Goal: Task Accomplishment & Management: Use online tool/utility

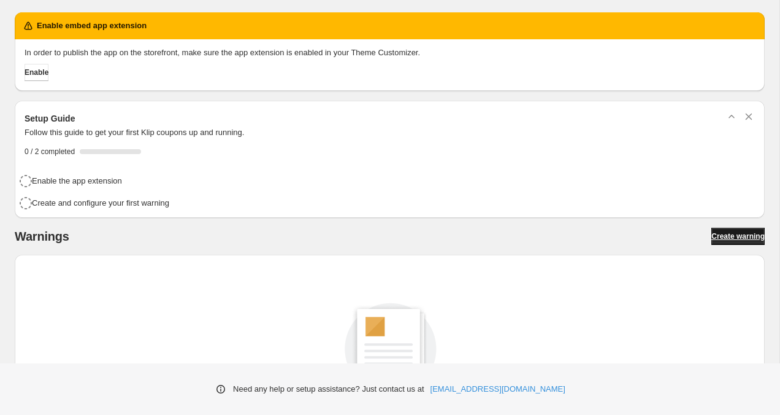
click at [732, 231] on span "Create warning" at bounding box center [737, 236] width 53 height 10
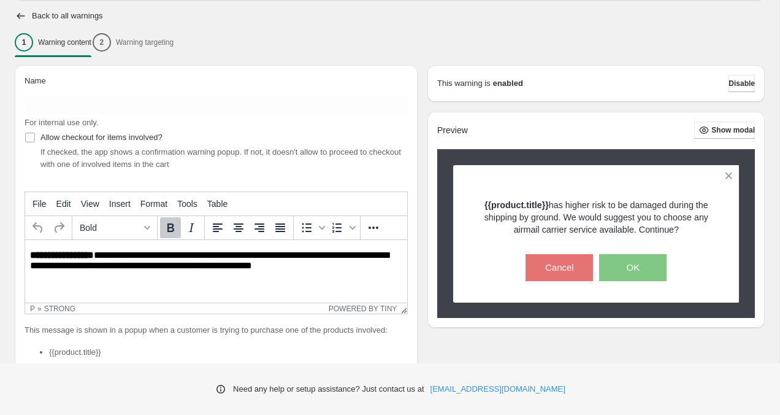
scroll to position [167, 0]
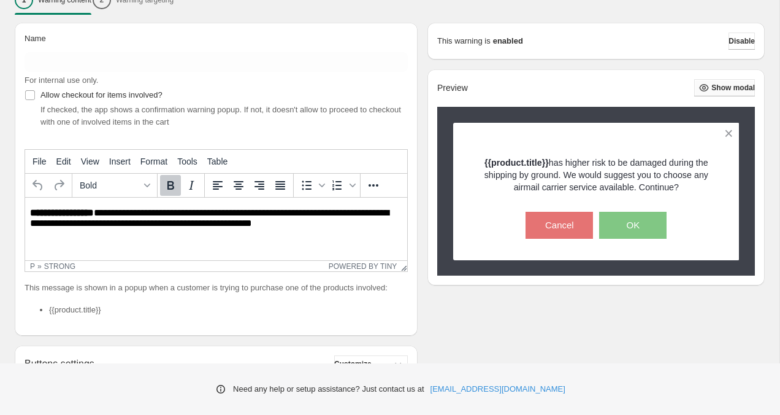
click at [711, 90] on span "Show modal" at bounding box center [733, 88] width 44 height 10
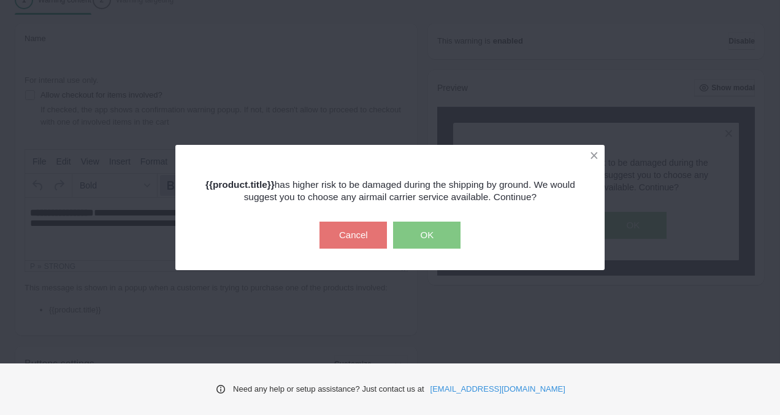
click at [532, 174] on div "{{product.title}} has higher risk to be damaged during the shipping by ground. …" at bounding box center [390, 184] width 386 height 37
click at [587, 155] on button at bounding box center [593, 155] width 21 height 21
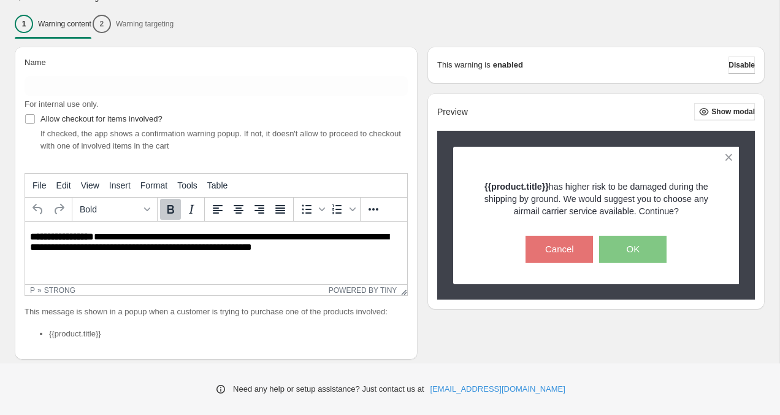
scroll to position [122, 0]
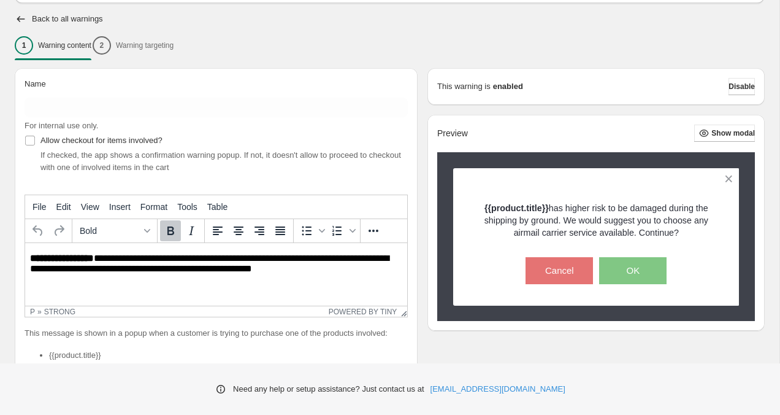
click at [134, 49] on div "1 Warning content 2 Warning targeting" at bounding box center [390, 46] width 750 height 26
click at [155, 46] on div "1 Warning content 2 Warning targeting" at bounding box center [390, 46] width 750 height 26
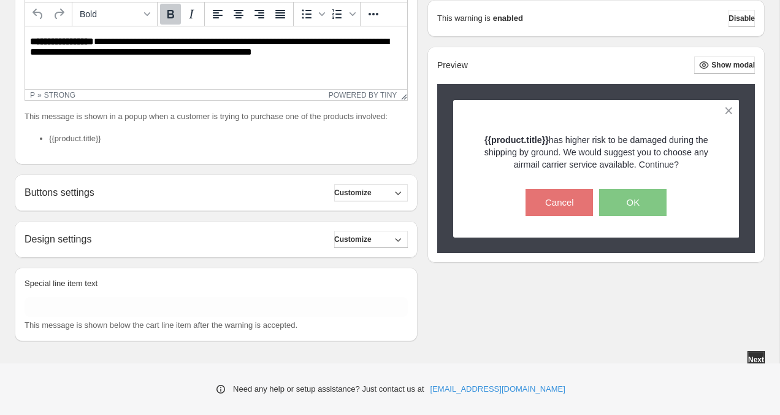
scroll to position [356, 0]
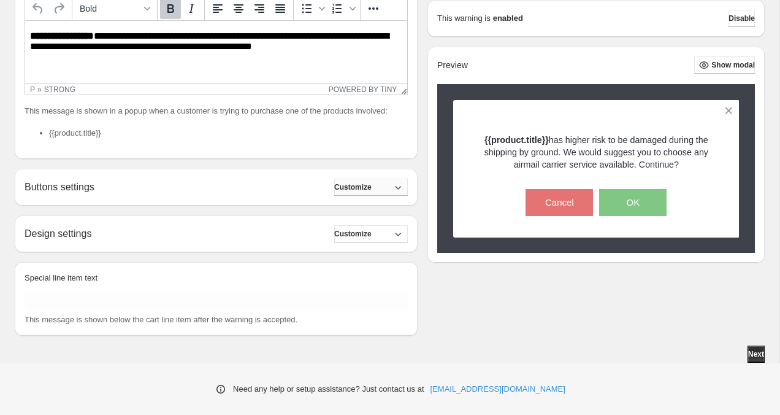
click at [353, 185] on span "Customize" at bounding box center [352, 187] width 37 height 10
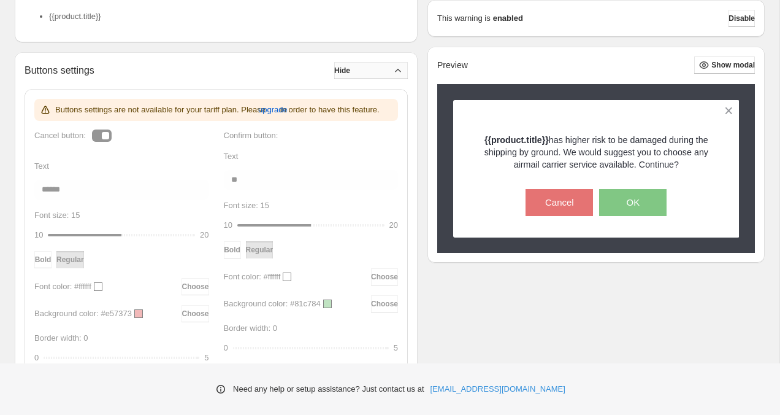
click at [385, 79] on button "Hide" at bounding box center [371, 70] width 74 height 17
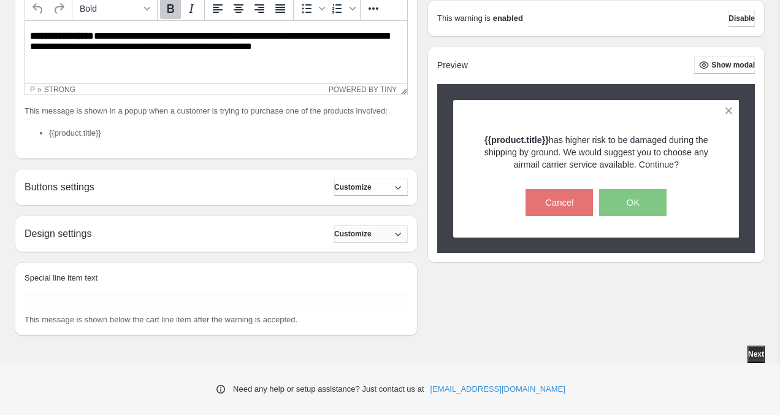
click at [371, 237] on span "Customize" at bounding box center [352, 234] width 37 height 10
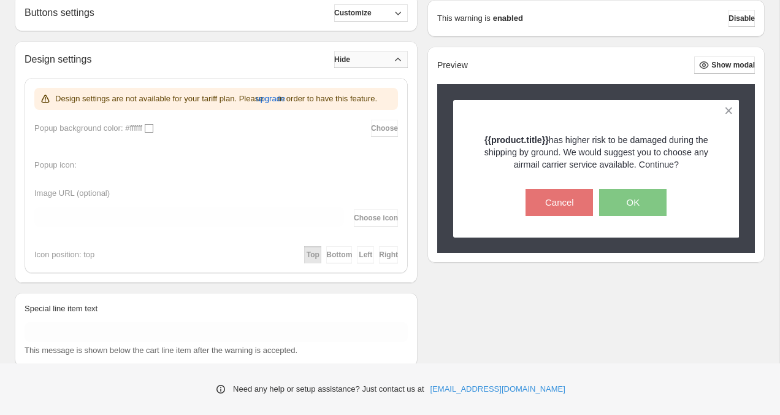
scroll to position [485, 0]
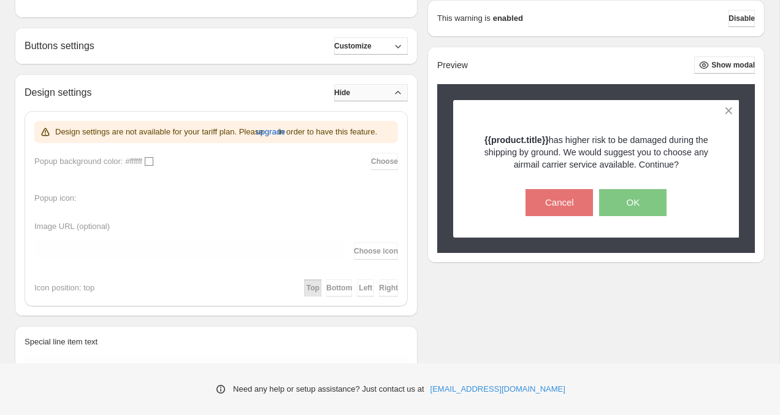
click at [382, 101] on button "Hide" at bounding box center [371, 92] width 74 height 17
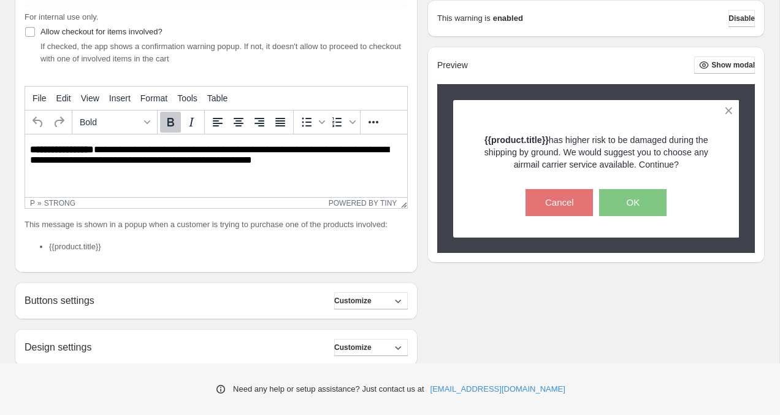
scroll to position [137, 0]
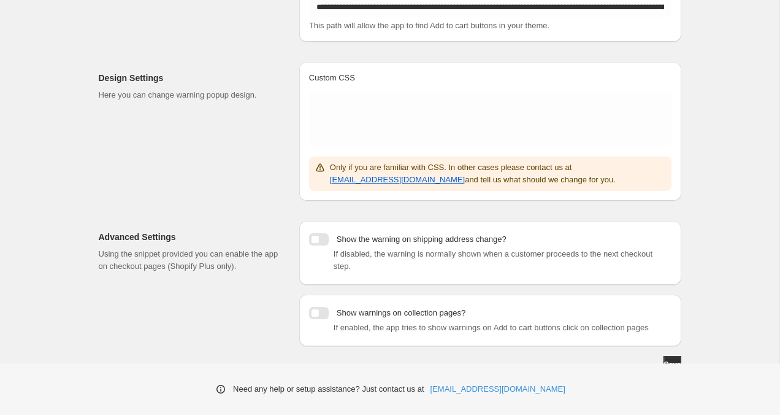
scroll to position [264, 0]
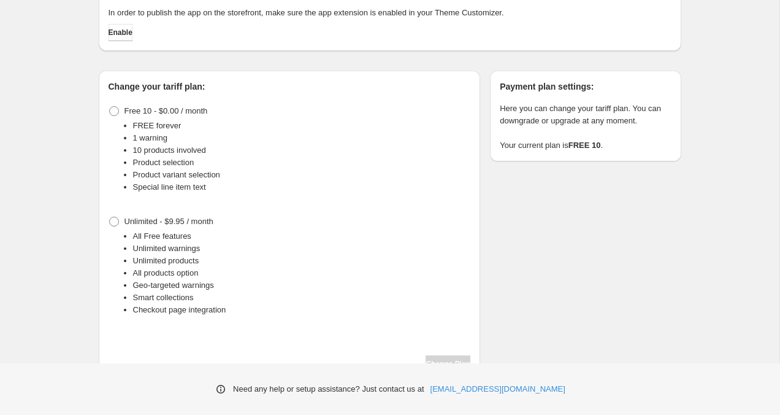
scroll to position [94, 0]
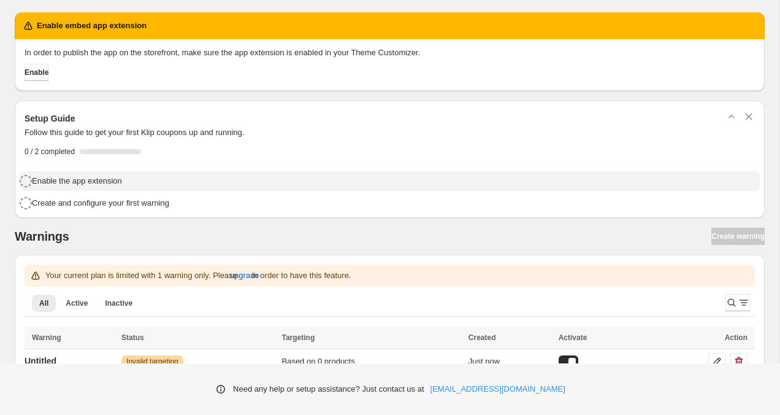
click at [55, 177] on h4 "Enable the app extension" at bounding box center [77, 181] width 90 height 12
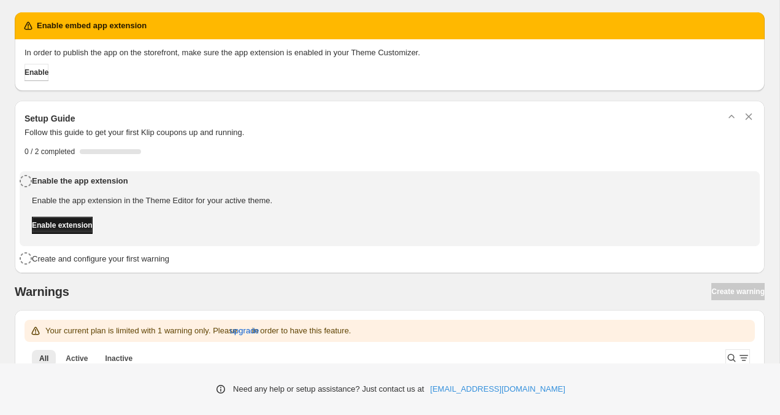
click at [74, 226] on span "Enable extension" at bounding box center [62, 225] width 61 height 10
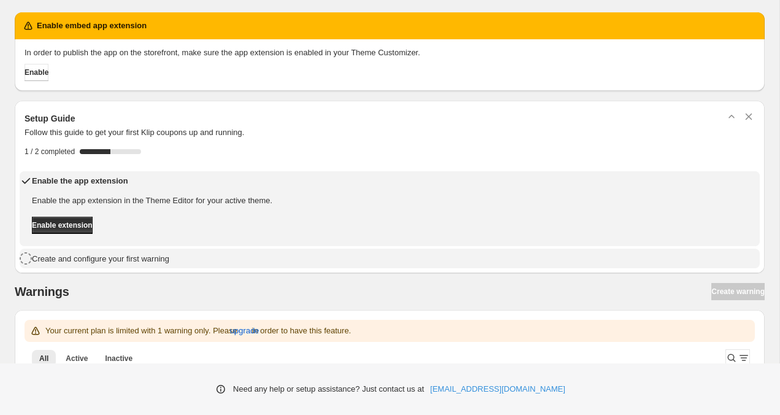
click at [76, 261] on h4 "Create and configure your first warning" at bounding box center [100, 259] width 137 height 12
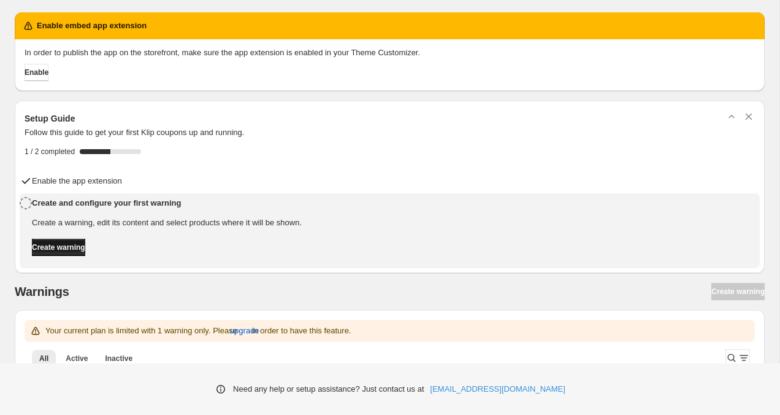
click at [80, 244] on span "Create warning" at bounding box center [58, 247] width 53 height 10
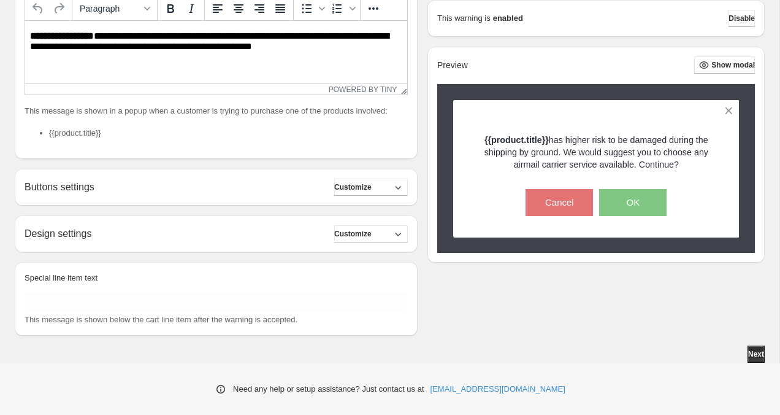
scroll to position [315, 0]
click at [358, 233] on span "Customize" at bounding box center [352, 234] width 37 height 10
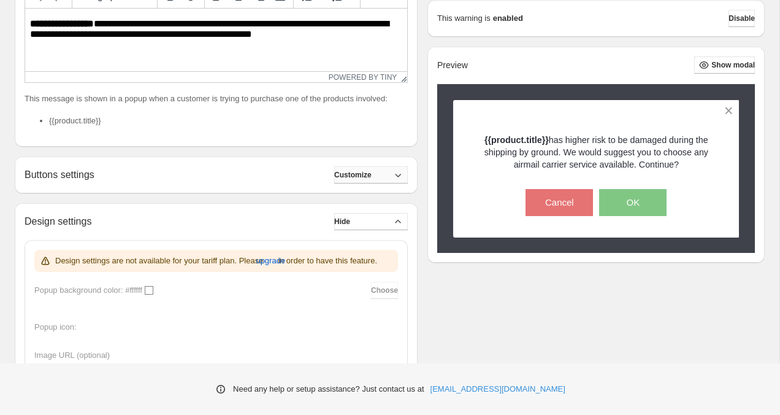
click at [360, 180] on span "Customize" at bounding box center [352, 175] width 37 height 10
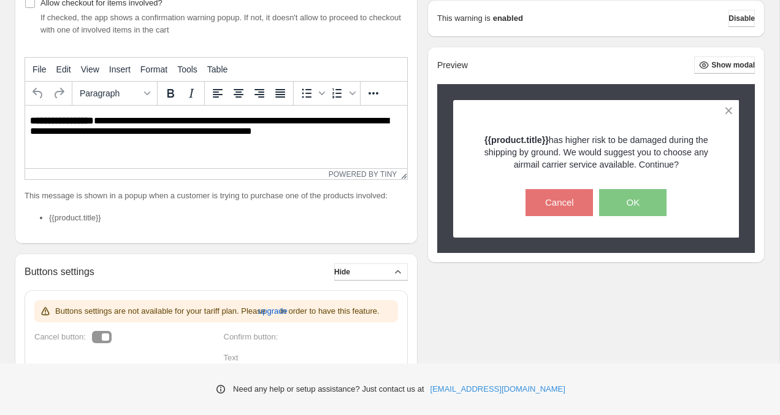
scroll to position [217, 0]
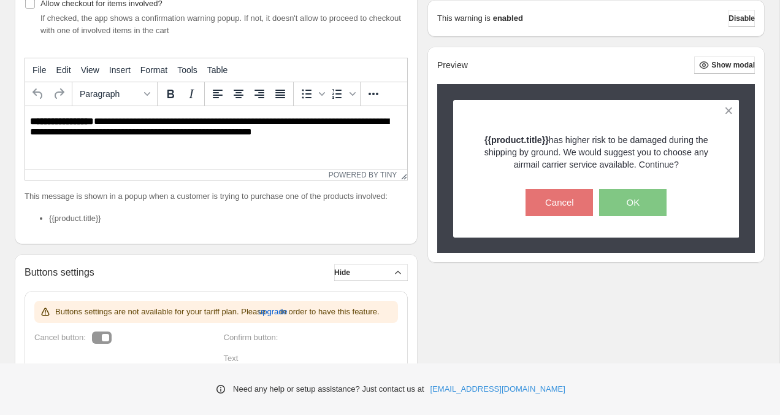
click at [85, 224] on li "{{product.title}}" at bounding box center [228, 218] width 359 height 12
click at [93, 118] on strong "**********" at bounding box center [62, 121] width 64 height 9
click at [75, 118] on strong "**********" at bounding box center [62, 121] width 64 height 9
click at [46, 71] on button "File" at bounding box center [40, 69] width 24 height 21
click at [202, 6] on div "Allow checkout for items involved? If checked, the app shows a confirmation war…" at bounding box center [216, 16] width 383 height 42
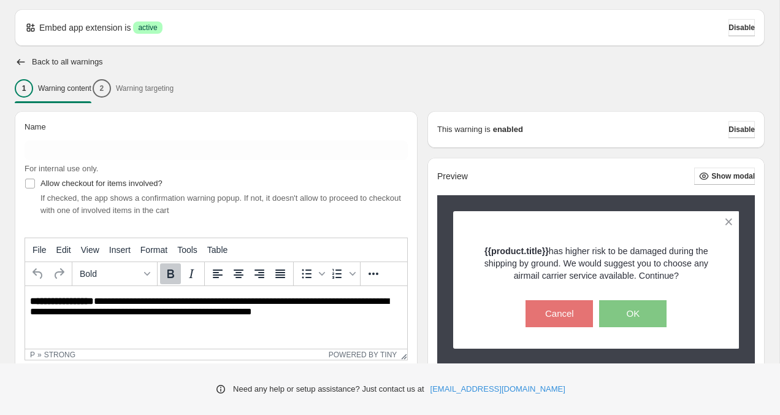
scroll to position [13, 0]
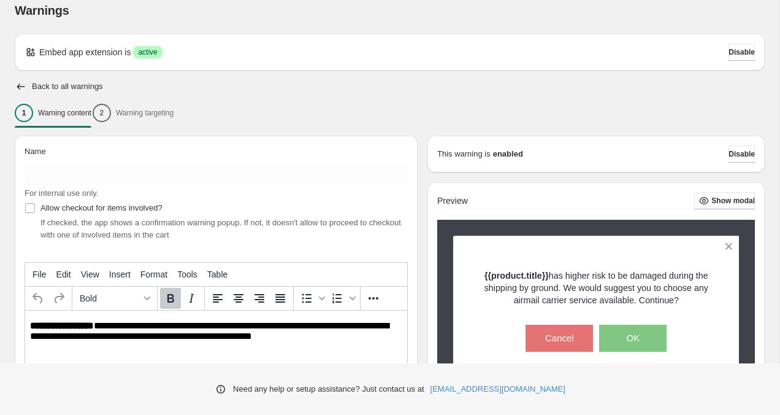
click at [143, 119] on div "1 Warning content 2 Warning targeting" at bounding box center [390, 113] width 750 height 26
click at [112, 112] on div "1 Warning content 2 Warning targeting" at bounding box center [390, 113] width 750 height 26
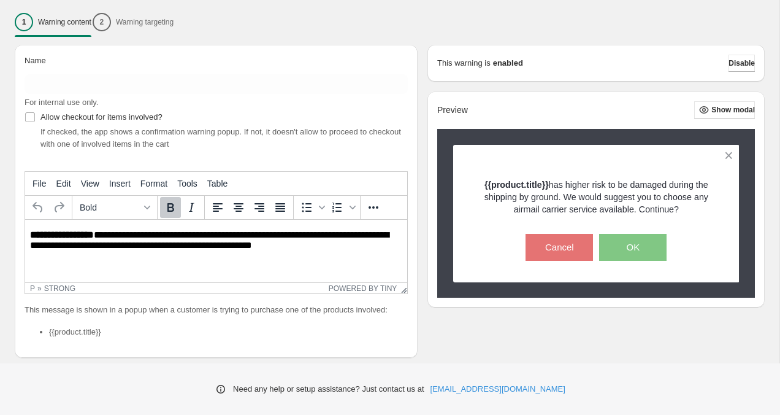
scroll to position [184, 0]
